Goal: Task Accomplishment & Management: Manage account settings

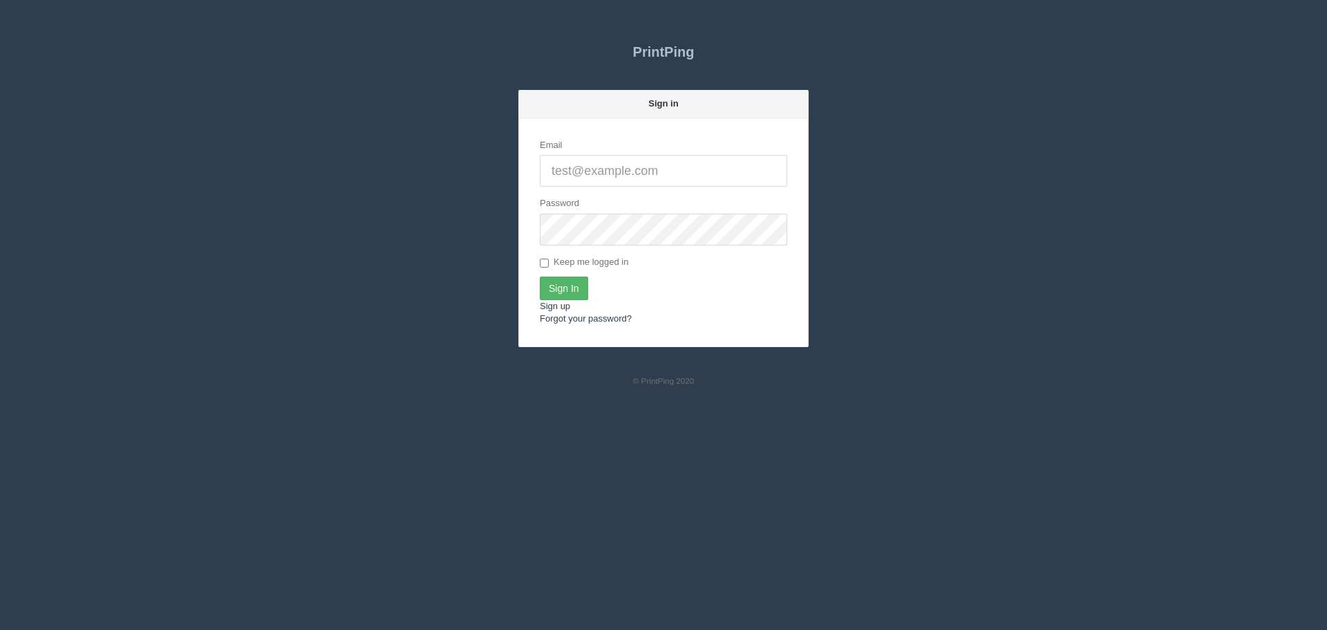
type input "[PERSON_NAME][EMAIL_ADDRESS][DOMAIN_NAME]"
click at [568, 290] on input "Sign In" at bounding box center [564, 289] width 48 height 24
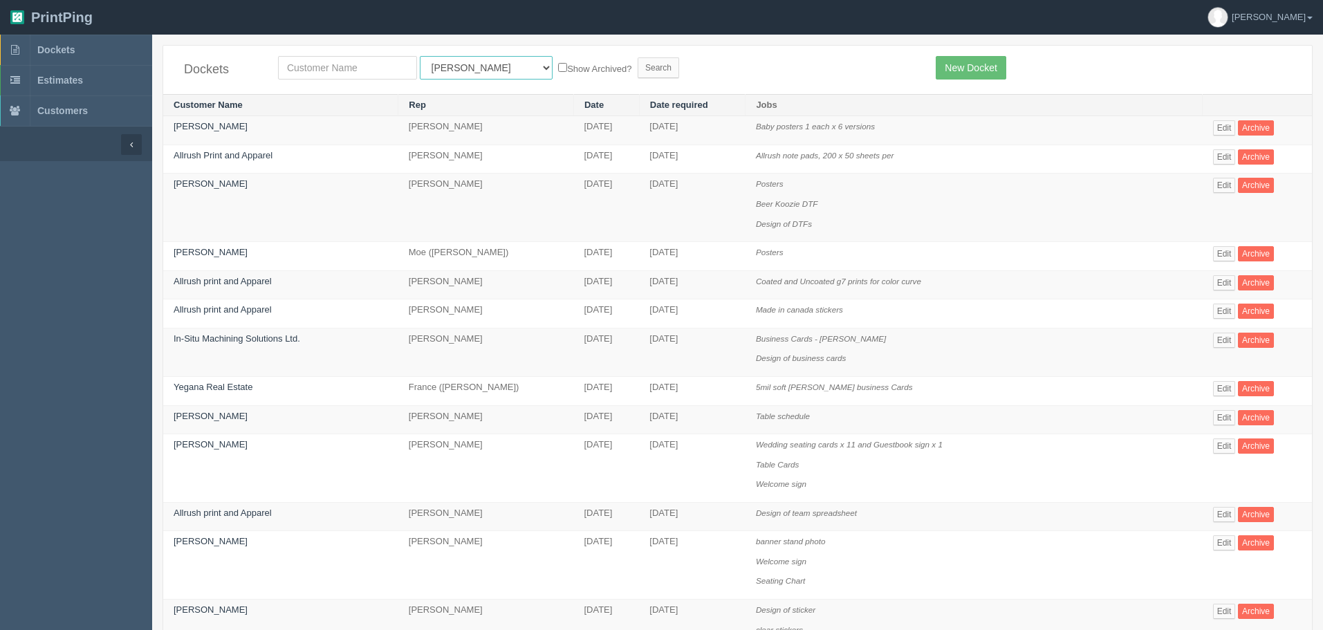
click at [457, 60] on select "All Users Ali Ali Test 1 Aly Amy Ankit Arif Brandon Dan France Greg Jim Mark Ma…" at bounding box center [486, 68] width 133 height 24
select select "14"
click at [420, 56] on select "All Users Ali Ali Test 1 Aly Amy Ankit Arif Brandon Dan France Greg Jim Mark Ma…" at bounding box center [486, 68] width 133 height 24
click at [399, 66] on input "text" at bounding box center [347, 68] width 139 height 24
type input "guru"
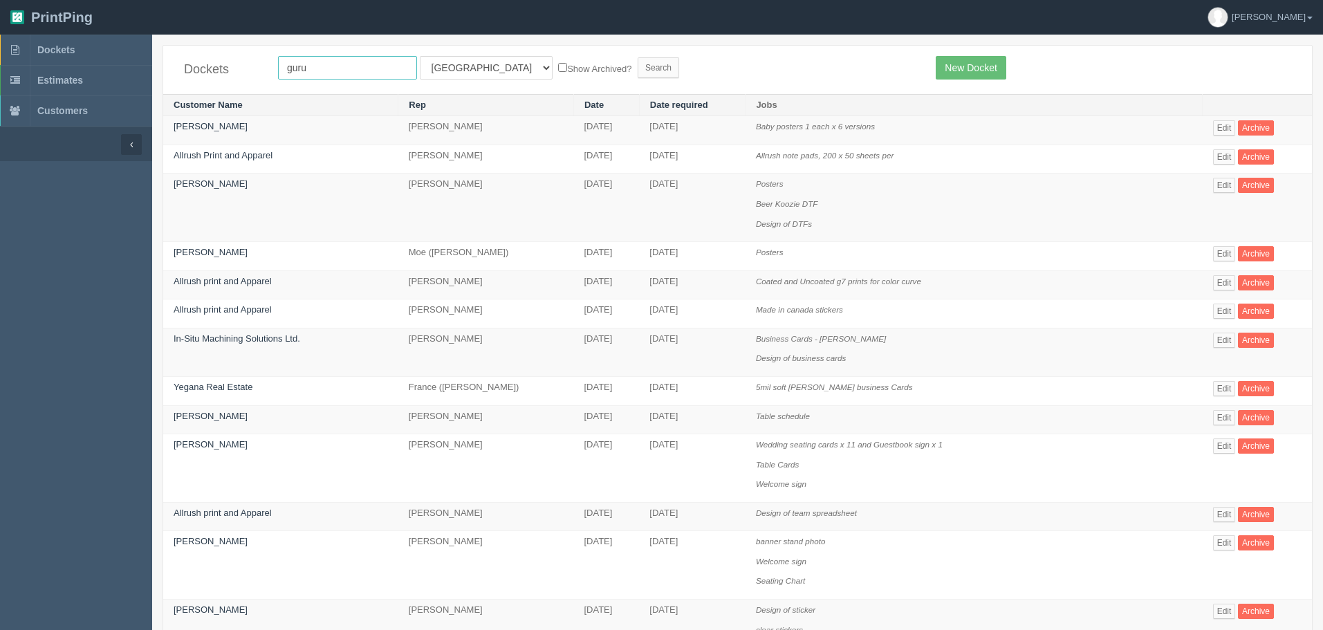
click at [637, 57] on input "Search" at bounding box center [657, 67] width 41 height 21
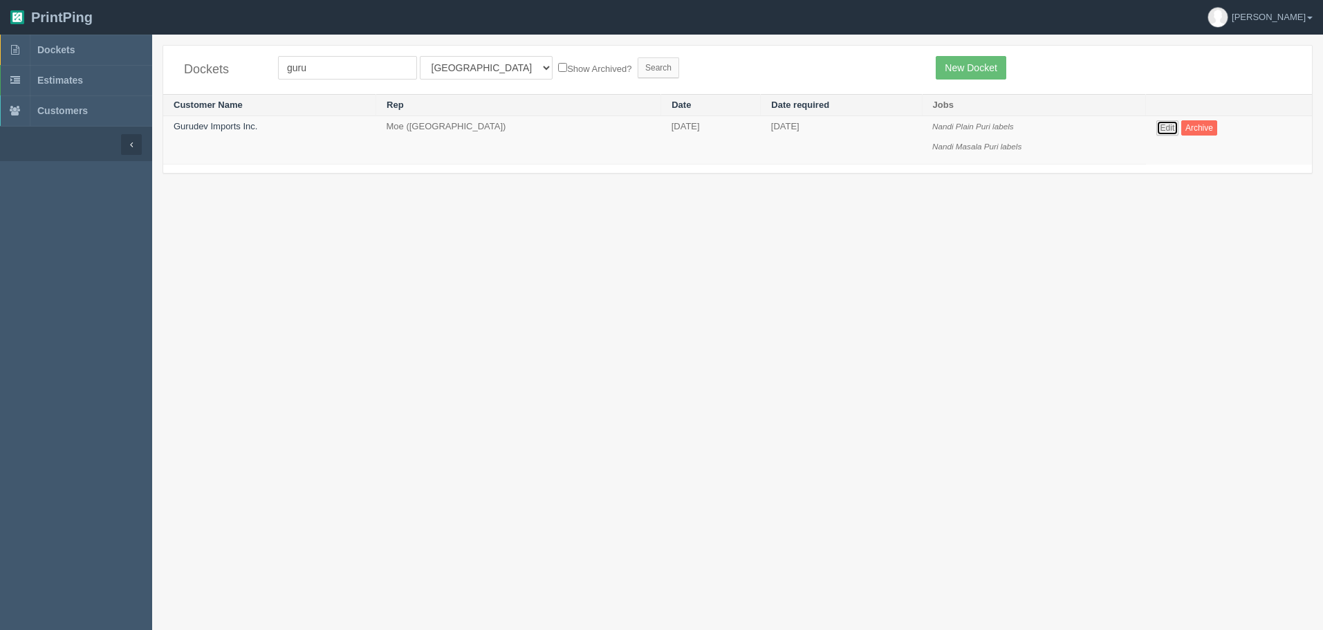
click at [1156, 122] on link "Edit" at bounding box center [1167, 127] width 23 height 15
